Goal: Task Accomplishment & Management: Manage account settings

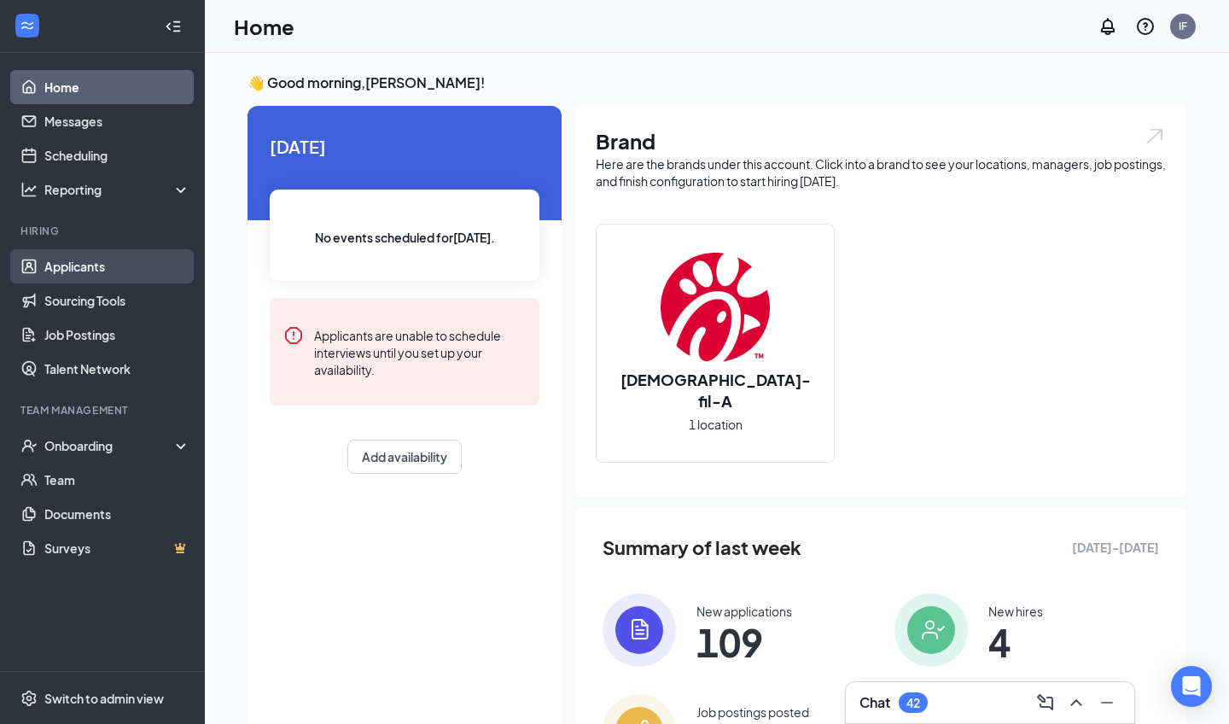
click at [114, 261] on link "Applicants" at bounding box center [117, 266] width 146 height 34
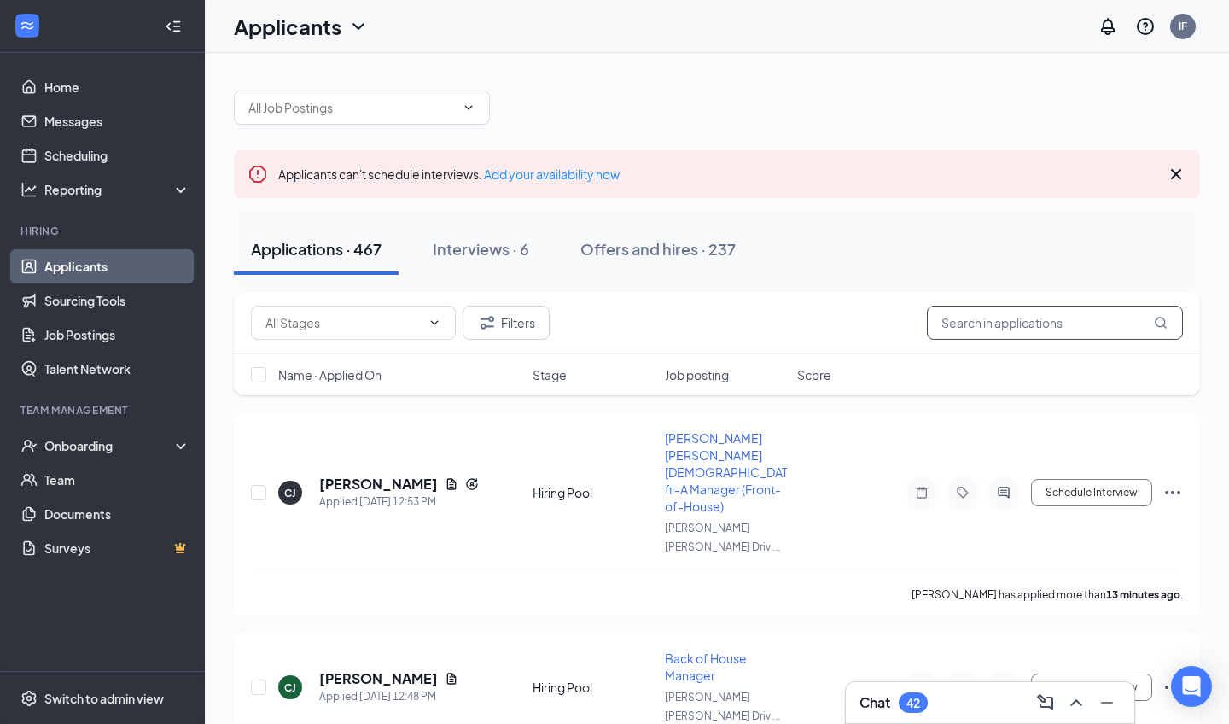
click at [948, 324] on input "text" at bounding box center [1055, 323] width 256 height 34
click at [394, 475] on h5 "[PERSON_NAME]" at bounding box center [378, 484] width 119 height 19
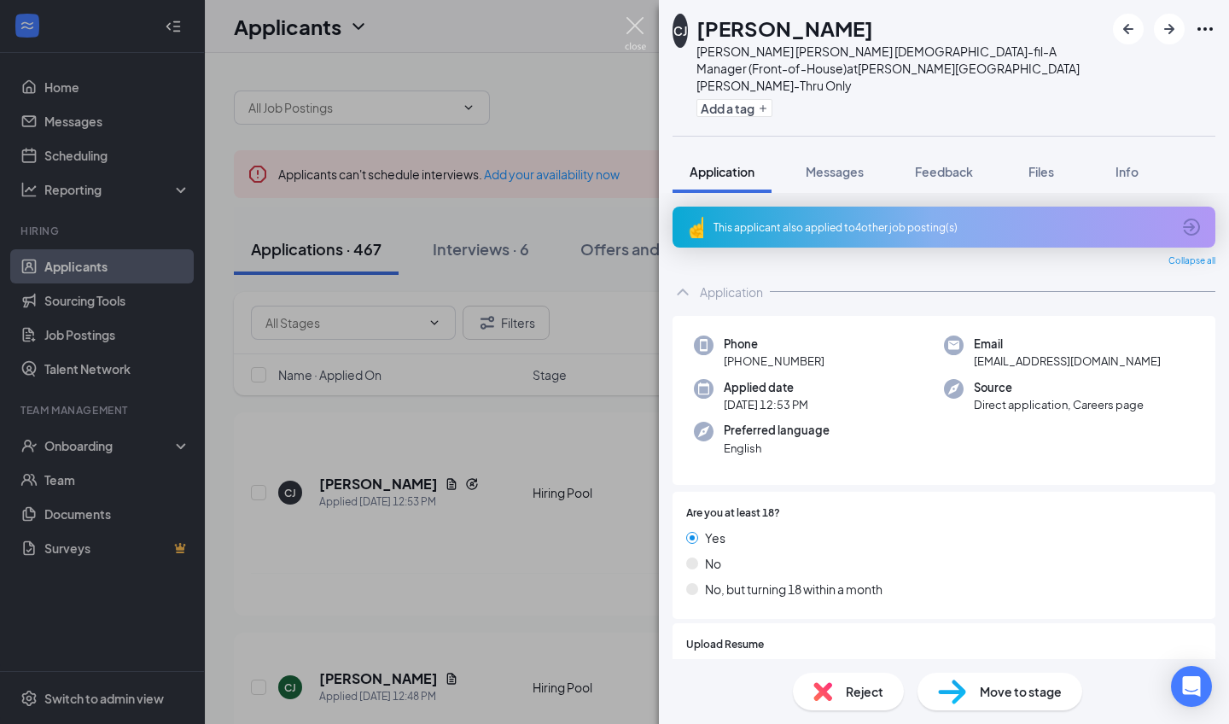
click at [635, 24] on img at bounding box center [635, 33] width 21 height 33
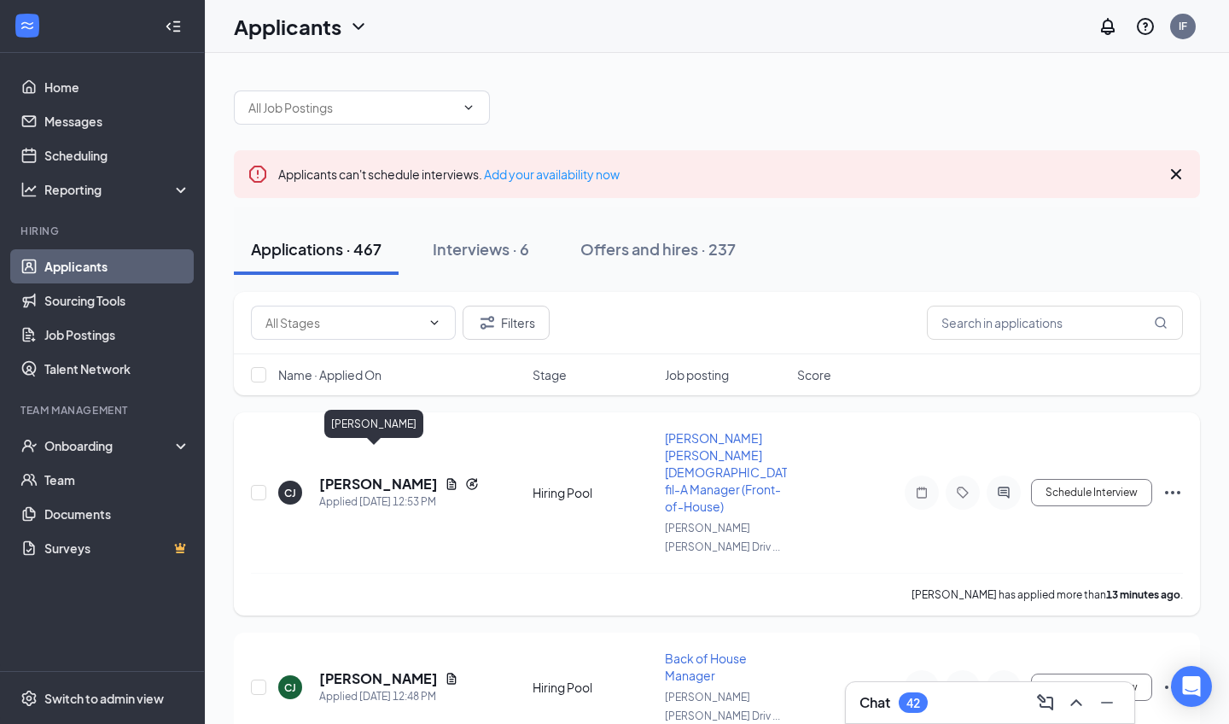
click at [380, 475] on h5 "[PERSON_NAME]" at bounding box center [378, 484] width 119 height 19
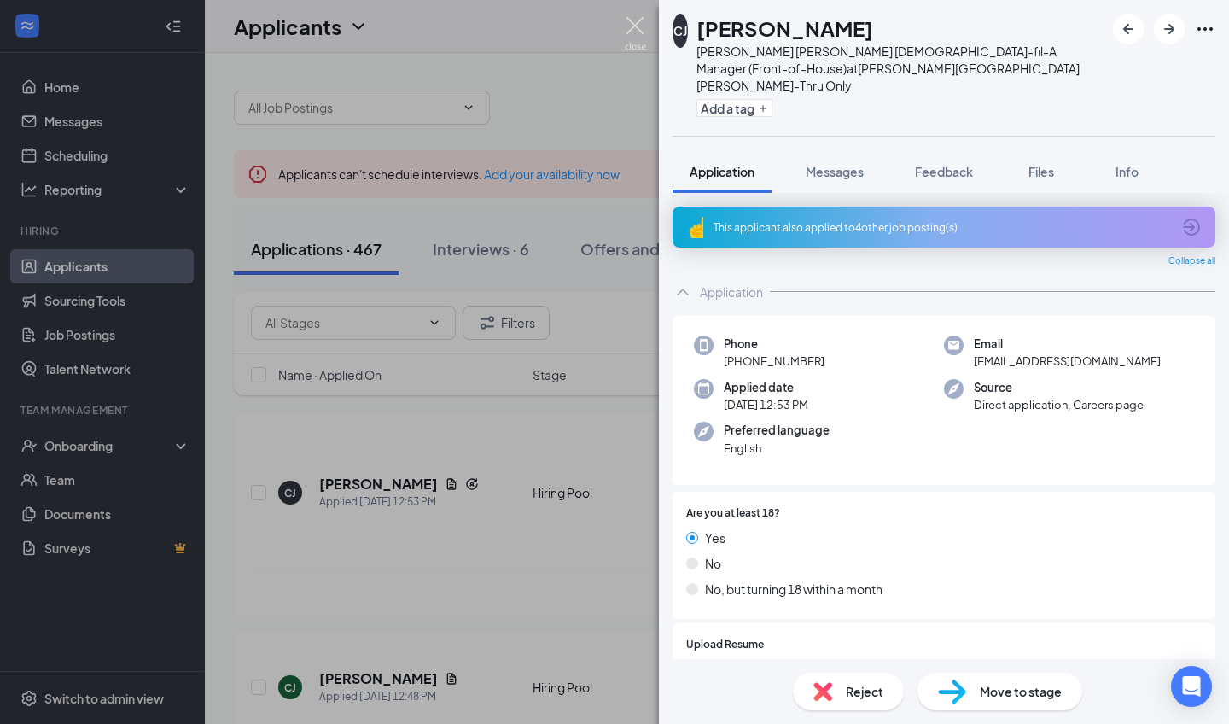
click at [632, 23] on img at bounding box center [635, 33] width 21 height 33
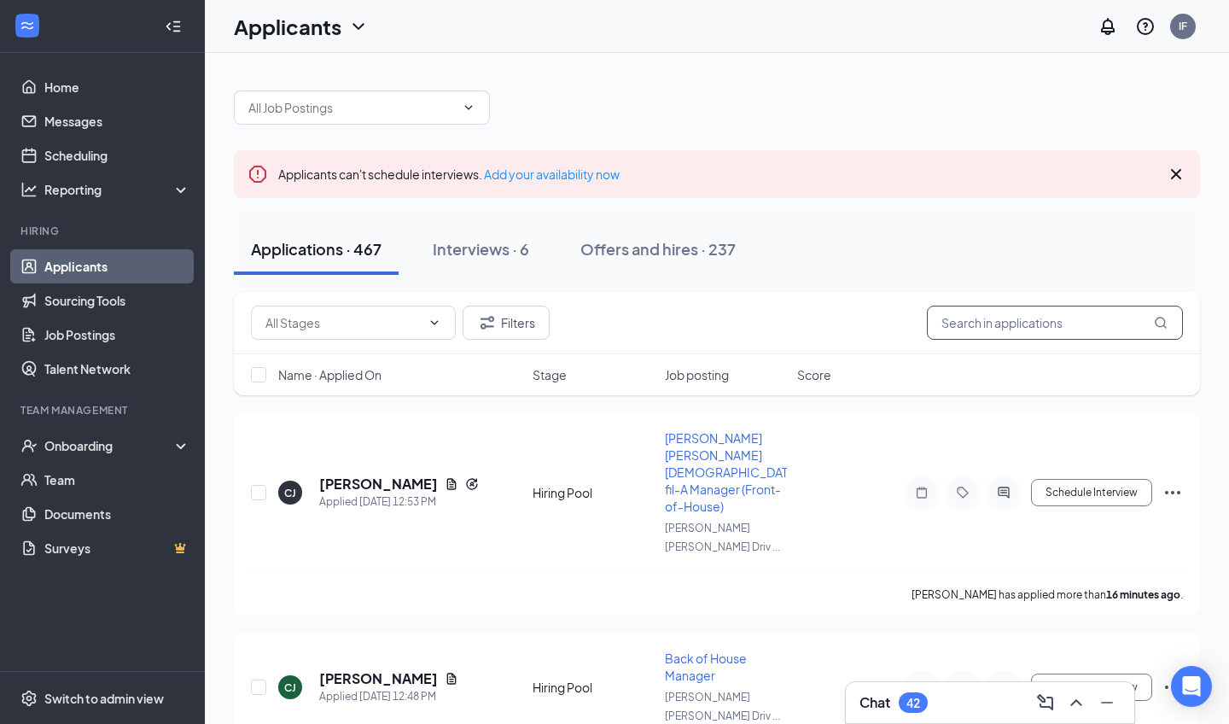
click at [989, 323] on input "text" at bounding box center [1055, 323] width 256 height 34
type input "[PERSON_NAME]"
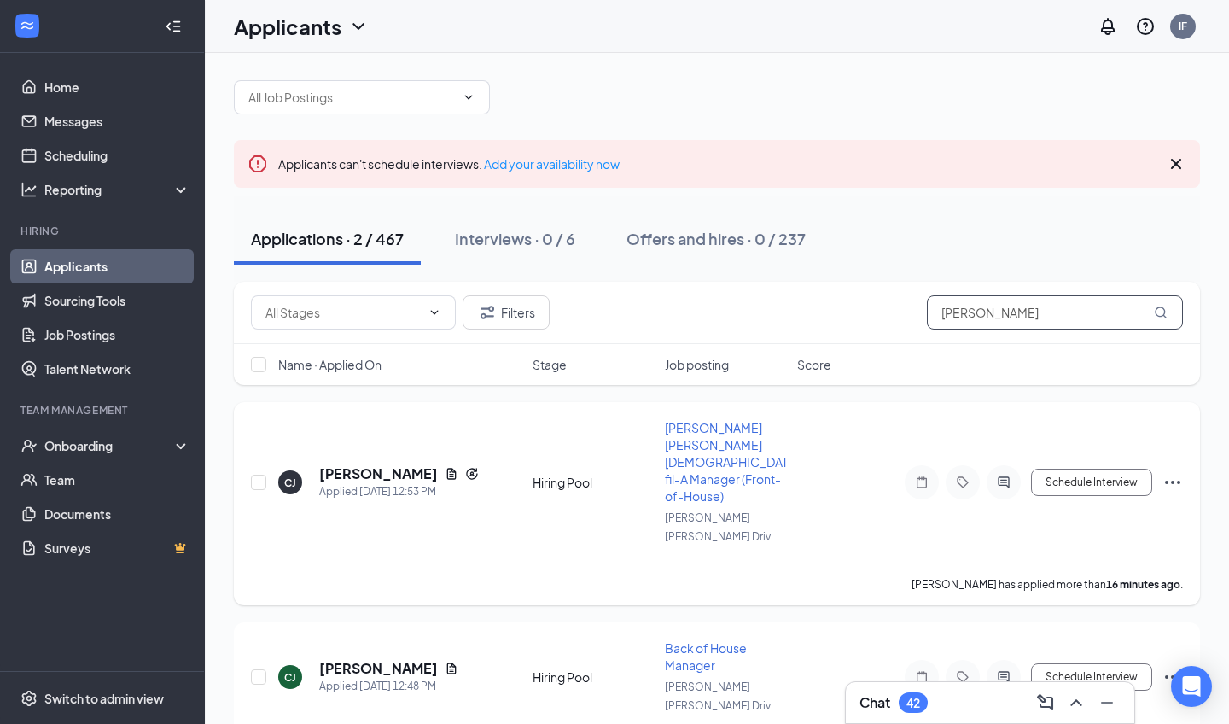
scroll to position [9, 0]
